Goal: Task Accomplishment & Management: Complete application form

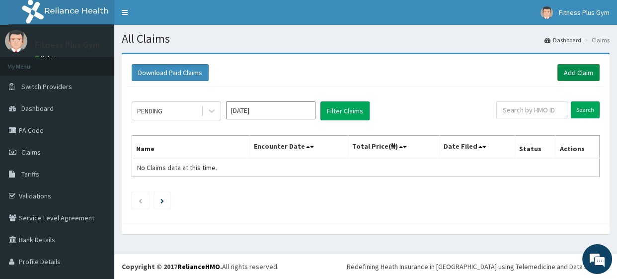
click at [564, 76] on link "Add Claim" at bounding box center [579, 72] width 42 height 17
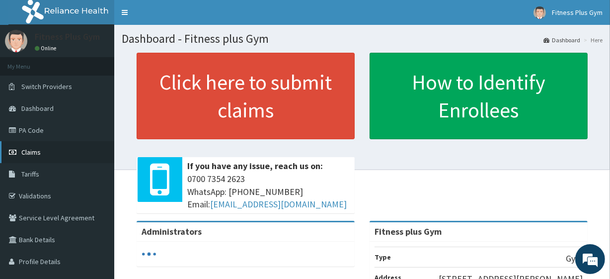
click at [34, 161] on link "Claims" at bounding box center [57, 152] width 114 height 22
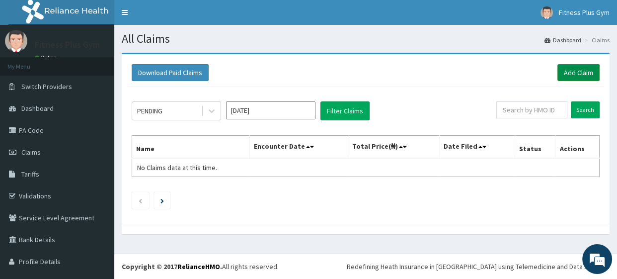
click at [571, 69] on link "Add Claim" at bounding box center [579, 72] width 42 height 17
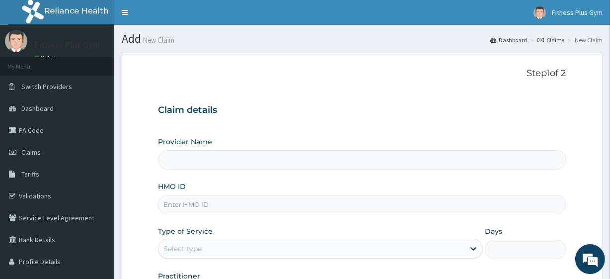
click at [239, 214] on div "Provider Name HMO ID Type of Service Select type Days Practitioner" at bounding box center [362, 220] width 408 height 167
type input "Fitness plus Gym"
type input "1"
click at [200, 195] on input "HMO ID" at bounding box center [362, 204] width 408 height 19
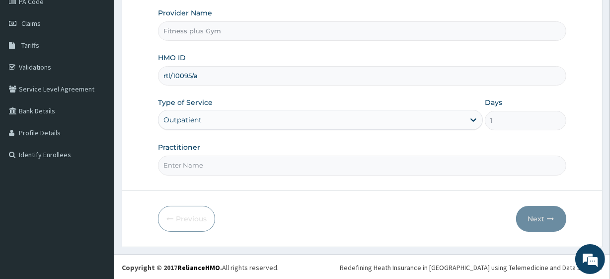
type input "rtl/10095/a"
click at [220, 165] on input "Practitioner" at bounding box center [362, 165] width 408 height 19
type input "fitnessplus"
click at [543, 219] on button "Next" at bounding box center [541, 219] width 50 height 26
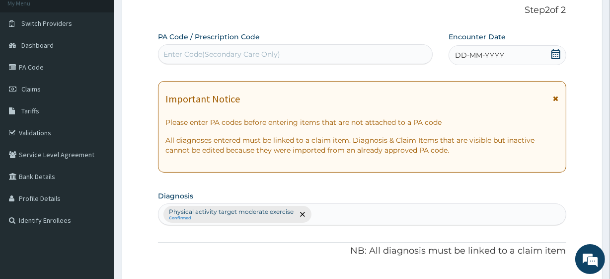
scroll to position [0, 0]
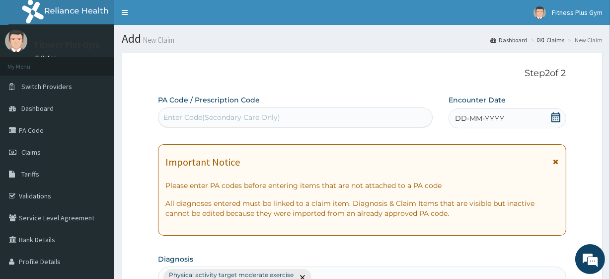
click at [262, 114] on div "Enter Code(Secondary Care Only)" at bounding box center [222, 117] width 117 height 10
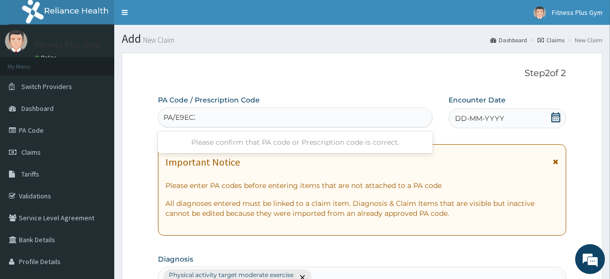
type input "PA/E9EC33"
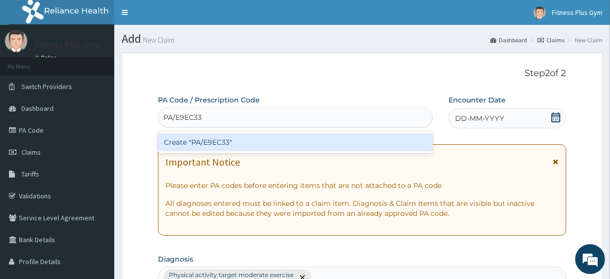
click at [274, 144] on div "Create "PA/E9EC33"" at bounding box center [295, 142] width 274 height 18
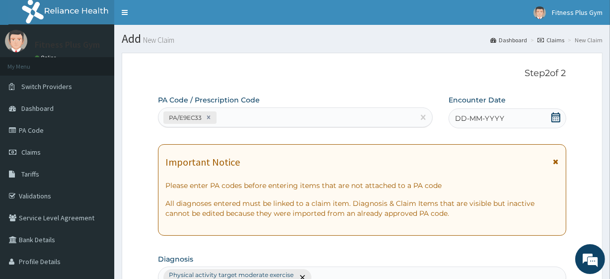
click at [554, 119] on icon at bounding box center [556, 117] width 10 height 10
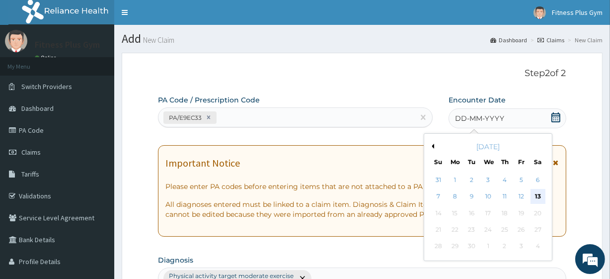
click at [540, 197] on div "13" at bounding box center [537, 196] width 15 height 15
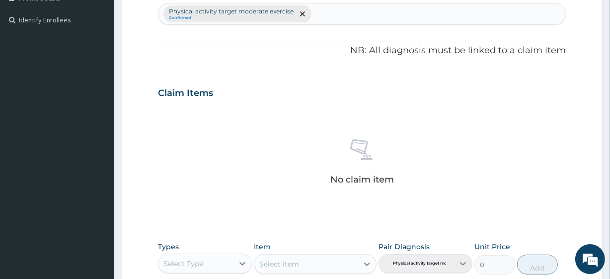
scroll to position [361, 0]
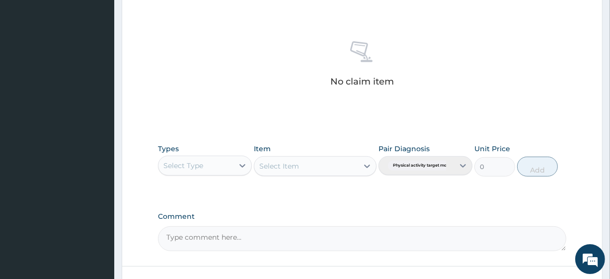
click at [206, 169] on div "Select Type" at bounding box center [196, 166] width 75 height 16
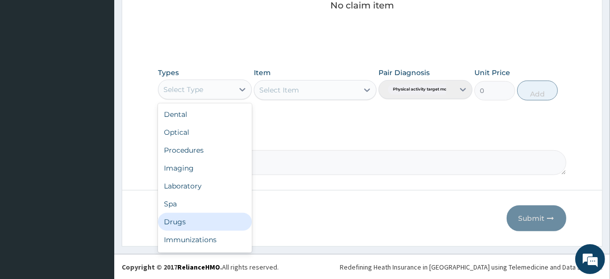
scroll to position [34, 0]
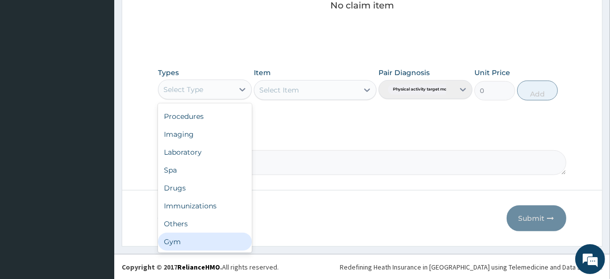
click at [206, 243] on div "Gym" at bounding box center [205, 242] width 94 height 18
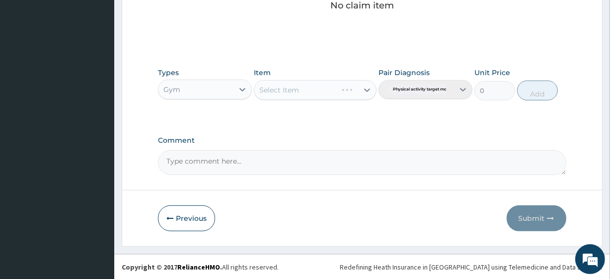
click at [314, 87] on div "Select Item" at bounding box center [315, 90] width 122 height 20
click at [334, 93] on div "Select Item" at bounding box center [306, 90] width 103 height 16
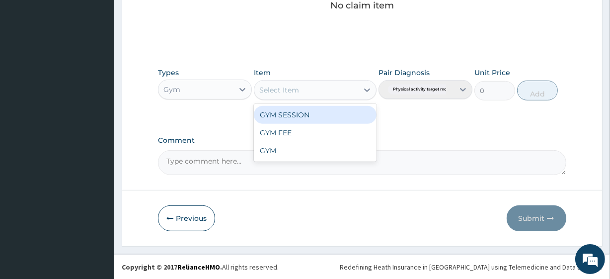
click at [335, 110] on div "GYM SESSION" at bounding box center [315, 115] width 122 height 18
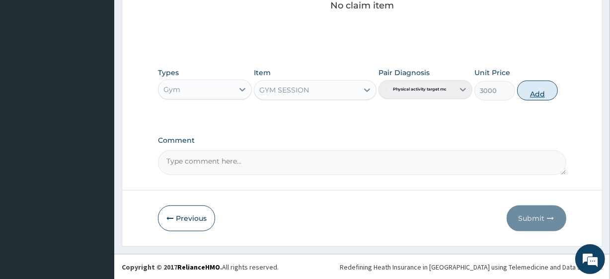
click at [531, 93] on button "Add" at bounding box center [537, 91] width 41 height 20
type input "0"
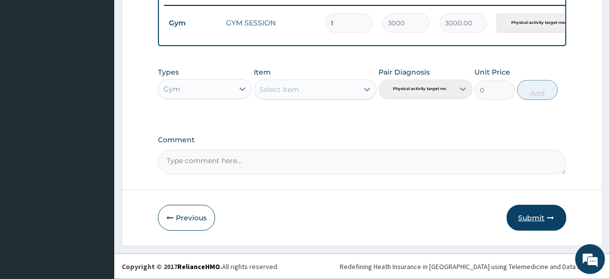
click at [531, 209] on button "Submit" at bounding box center [537, 218] width 60 height 26
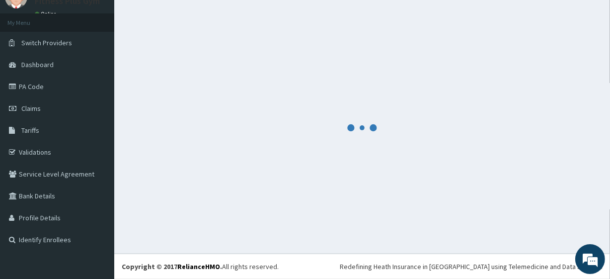
scroll to position [44, 0]
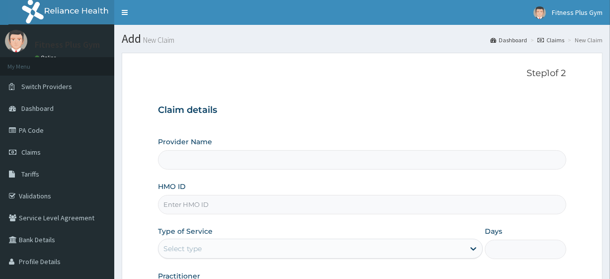
type input "Fitness plus Gym"
type input "1"
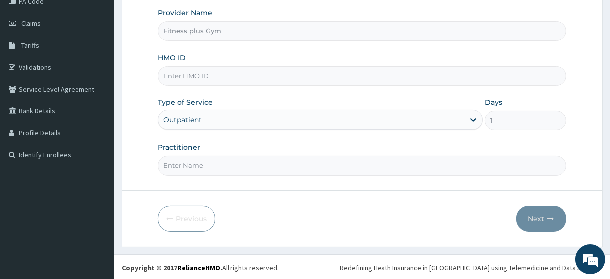
click at [205, 73] on input "HMO ID" at bounding box center [362, 75] width 408 height 19
type input "TMA/10039/S"
click at [258, 162] on input "Practitioner" at bounding box center [362, 165] width 408 height 19
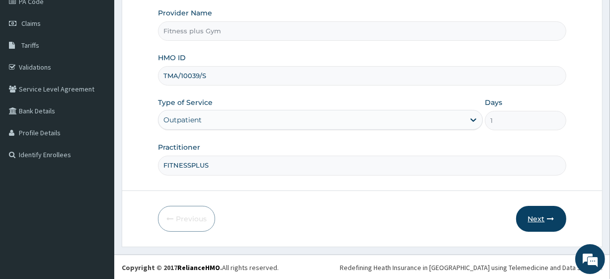
type input "FITNESSPLUS"
click at [534, 219] on button "Next" at bounding box center [541, 219] width 50 height 26
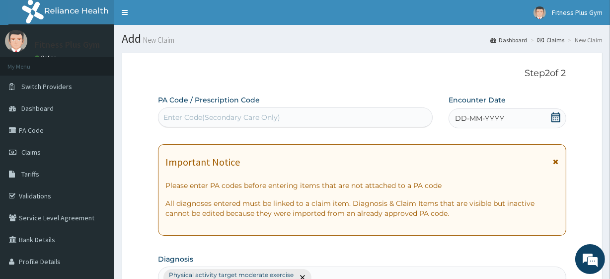
click at [340, 112] on div "Enter Code(Secondary Care Only)" at bounding box center [295, 117] width 273 height 16
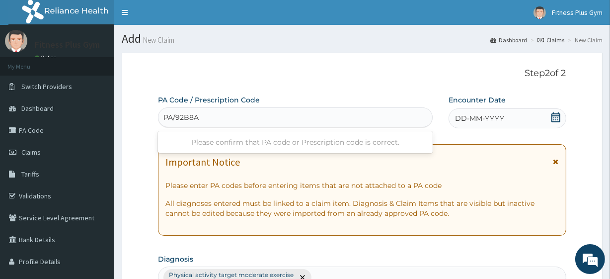
type input "PA/92B8A4"
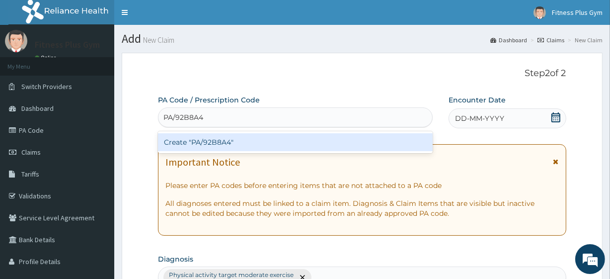
click at [339, 137] on div "Create "PA/92B8A4"" at bounding box center [295, 142] width 274 height 18
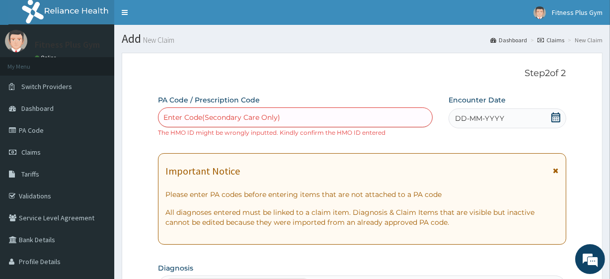
click at [526, 117] on div "DD-MM-YYYY" at bounding box center [508, 118] width 118 height 20
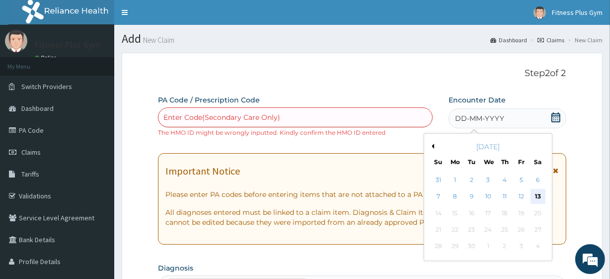
click at [537, 193] on div "13" at bounding box center [537, 196] width 15 height 15
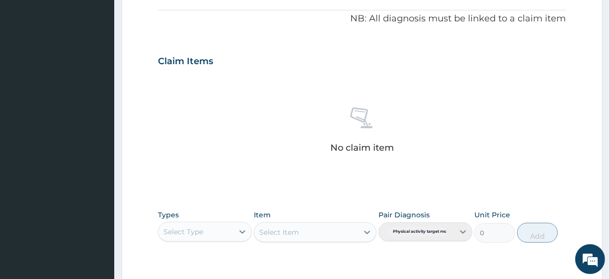
scroll to position [316, 0]
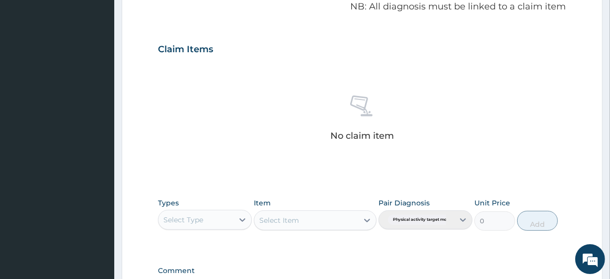
click at [183, 231] on div "Types Select Type Item Select Item Pair Diagnosis Physical activity target mode…" at bounding box center [362, 214] width 408 height 43
click at [194, 221] on div "Select Type" at bounding box center [184, 220] width 40 height 10
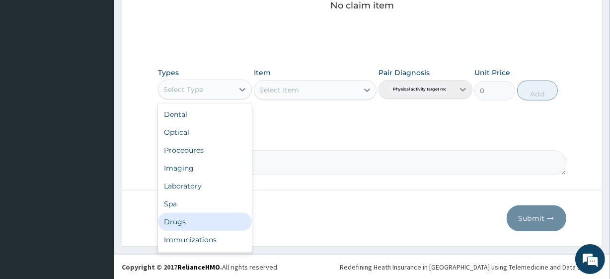
scroll to position [34, 0]
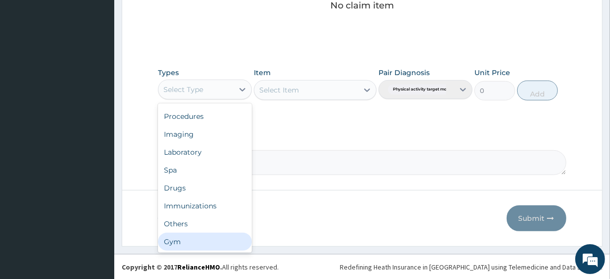
click at [204, 234] on div "Gym" at bounding box center [205, 242] width 94 height 18
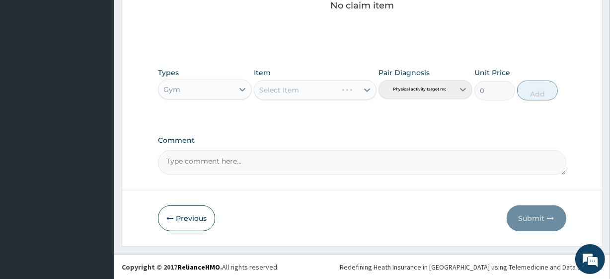
click at [343, 84] on div "Select Item" at bounding box center [315, 90] width 122 height 20
click at [342, 90] on div "Select Item" at bounding box center [306, 90] width 103 height 16
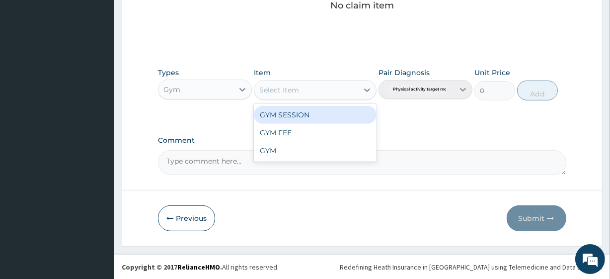
click at [335, 109] on div "GYM SESSION" at bounding box center [315, 115] width 122 height 18
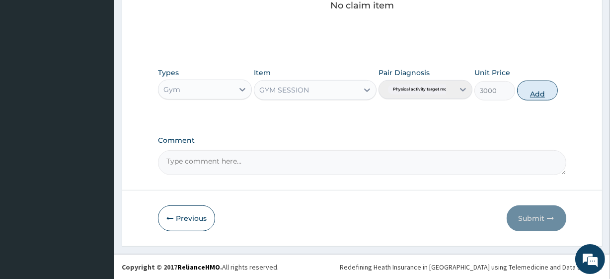
click at [543, 93] on button "Add" at bounding box center [537, 91] width 41 height 20
type input "0"
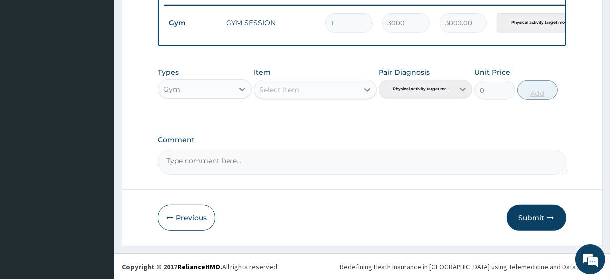
scroll to position [406, 0]
click at [537, 221] on button "Submit" at bounding box center [537, 218] width 60 height 26
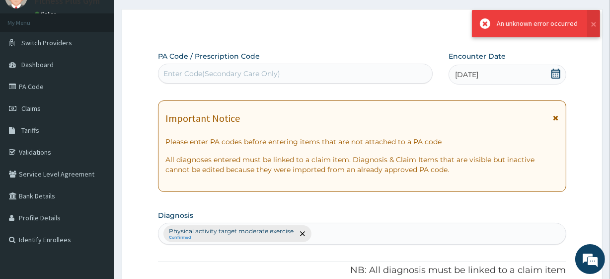
scroll to position [397, 0]
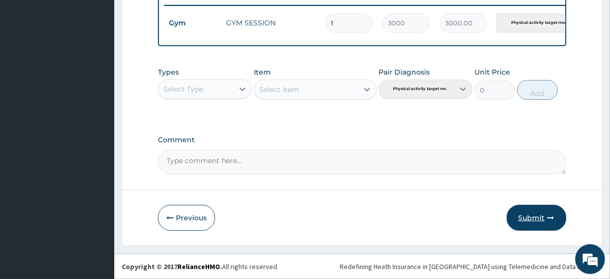
click at [527, 215] on button "Submit" at bounding box center [537, 218] width 60 height 26
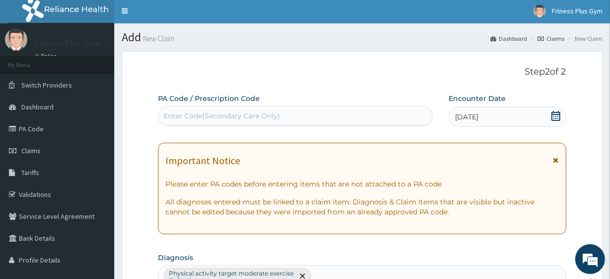
scroll to position [0, 0]
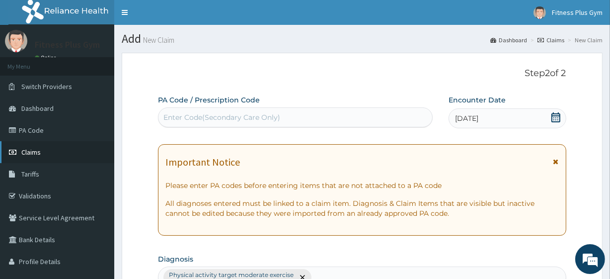
click at [51, 158] on link "Claims" at bounding box center [57, 152] width 114 height 22
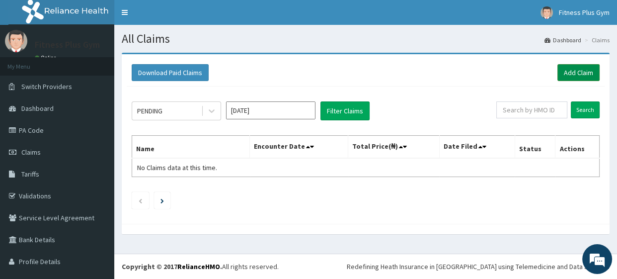
click at [578, 76] on link "Add Claim" at bounding box center [579, 72] width 42 height 17
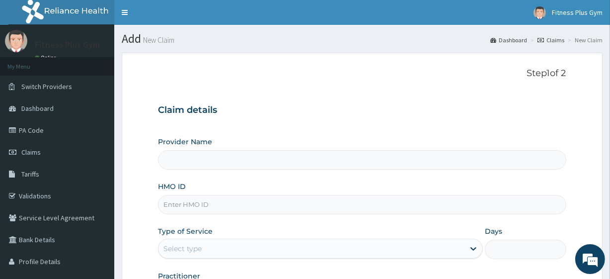
click at [250, 205] on input "HMO ID" at bounding box center [362, 204] width 408 height 19
type input "Fitness plus Gym"
type input "1"
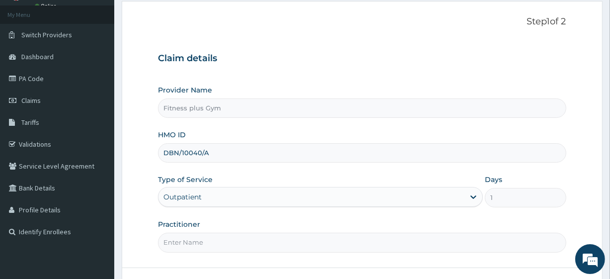
scroll to position [129, 0]
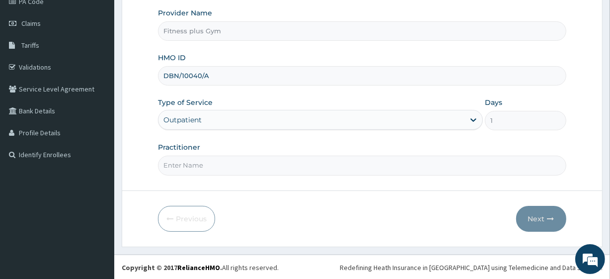
type input "DBN/10040/A"
click at [219, 167] on input "Practitioner" at bounding box center [362, 165] width 408 height 19
type input "FITNESSPLUS"
click at [532, 213] on button "Next" at bounding box center [541, 219] width 50 height 26
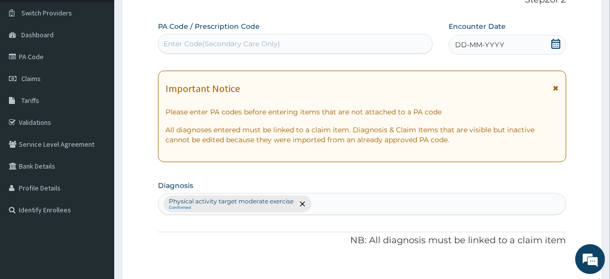
scroll to position [0, 0]
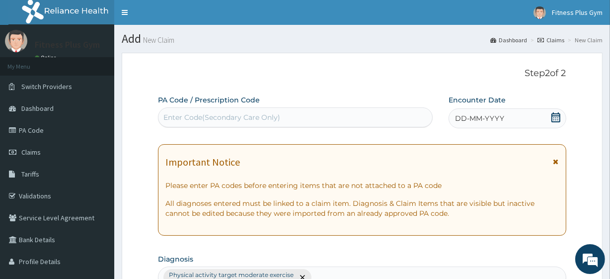
click at [313, 116] on div "Enter Code(Secondary Care Only)" at bounding box center [295, 117] width 273 height 16
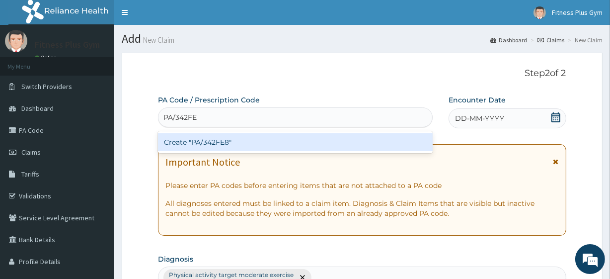
type input "PA/342FE8"
click at [313, 140] on div "Create "PA/342FE8"" at bounding box center [295, 142] width 274 height 18
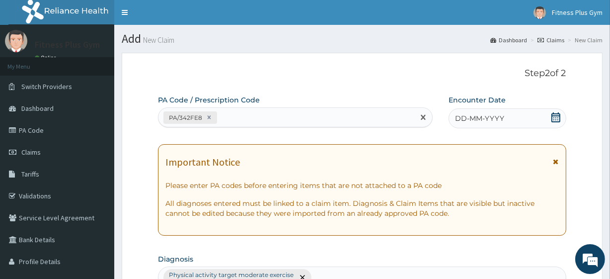
click at [542, 116] on div "DD-MM-YYYY" at bounding box center [508, 118] width 118 height 20
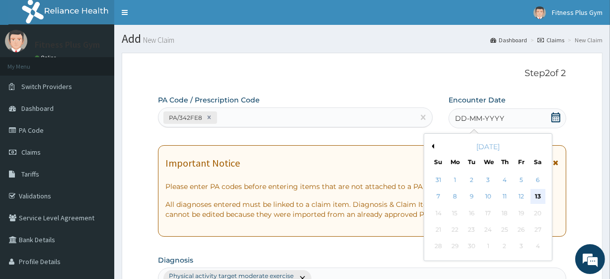
click at [542, 197] on div "13" at bounding box center [537, 196] width 15 height 15
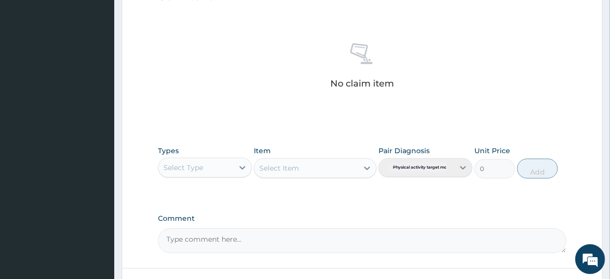
scroll to position [361, 0]
click at [225, 169] on div "Select Type" at bounding box center [196, 166] width 75 height 16
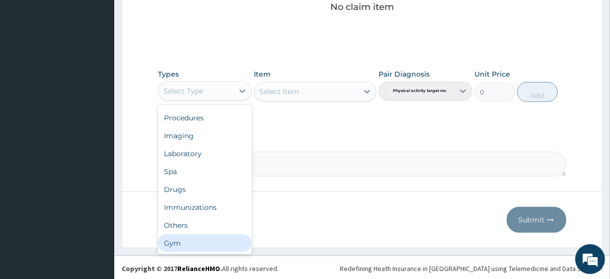
scroll to position [437, 0]
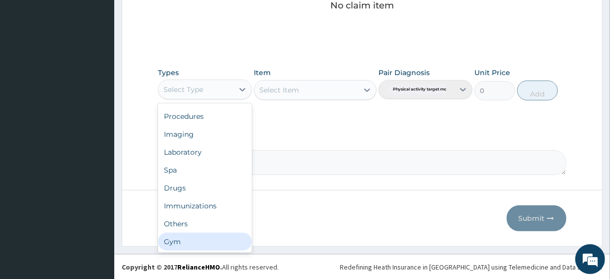
click at [210, 241] on div "Gym" at bounding box center [205, 242] width 94 height 18
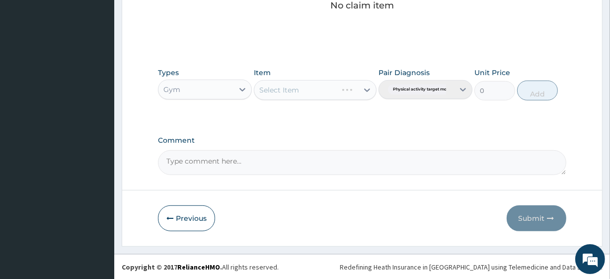
click at [327, 86] on div "Select Item" at bounding box center [296, 90] width 83 height 16
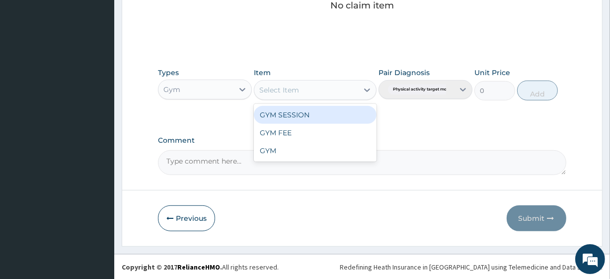
click at [323, 109] on div "GYM SESSION" at bounding box center [315, 115] width 122 height 18
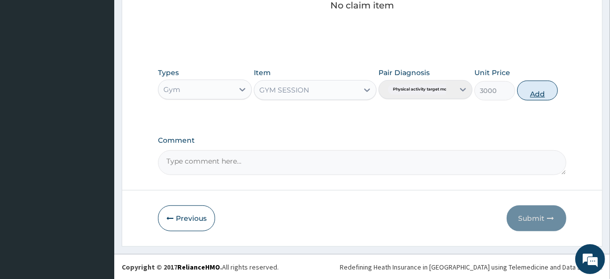
click at [524, 88] on button "Add" at bounding box center [537, 91] width 41 height 20
type input "0"
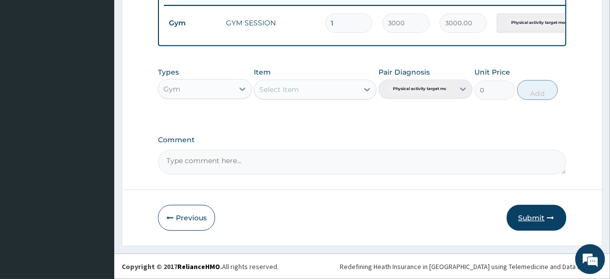
click at [527, 209] on button "Submit" at bounding box center [537, 218] width 60 height 26
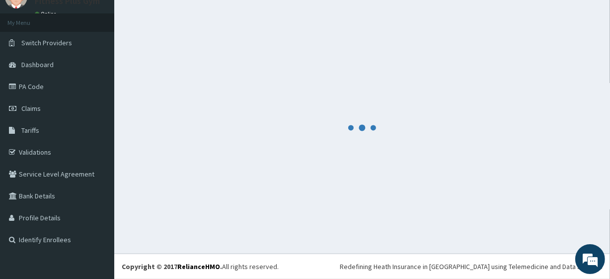
scroll to position [397, 0]
